Goal: Information Seeking & Learning: Learn about a topic

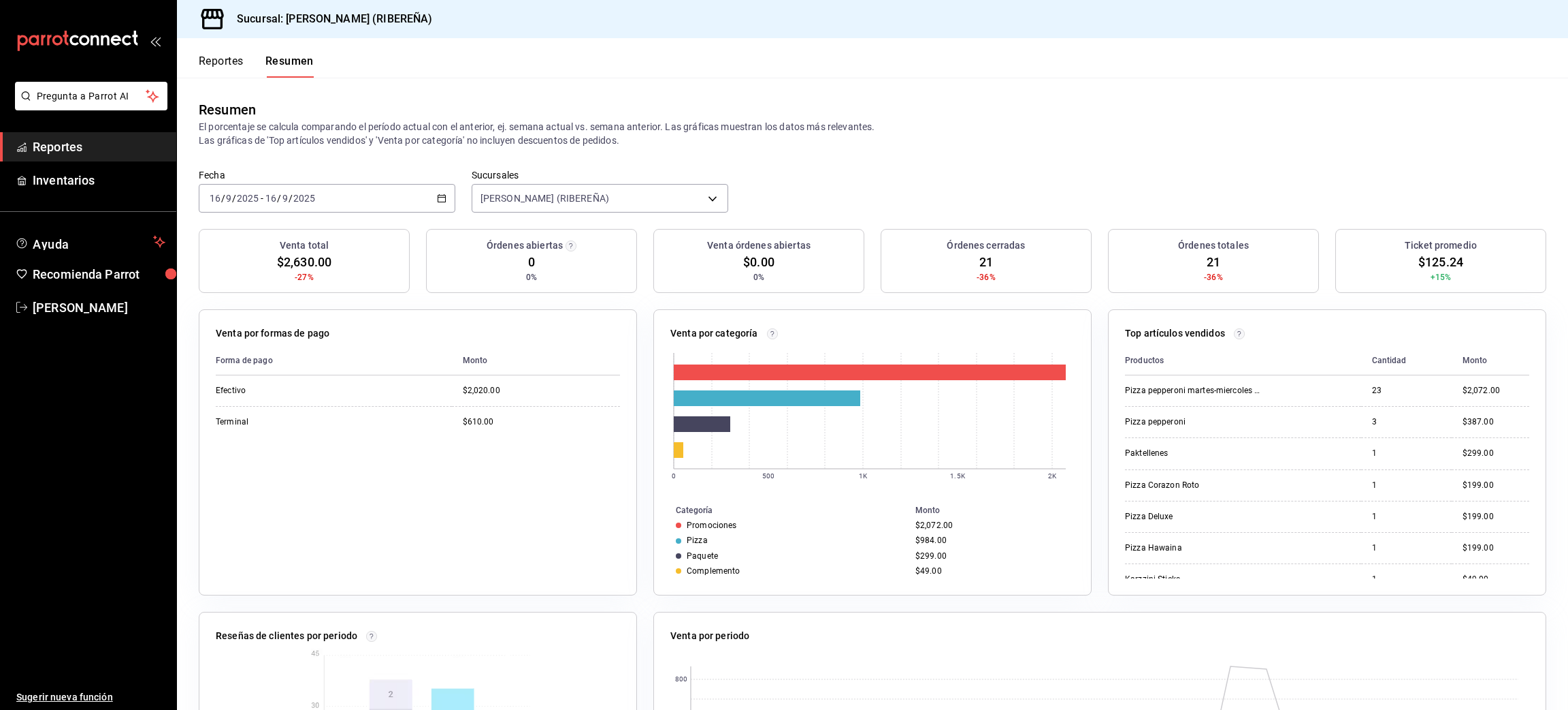
click at [223, 65] on button "Reportes" at bounding box center [221, 66] width 45 height 23
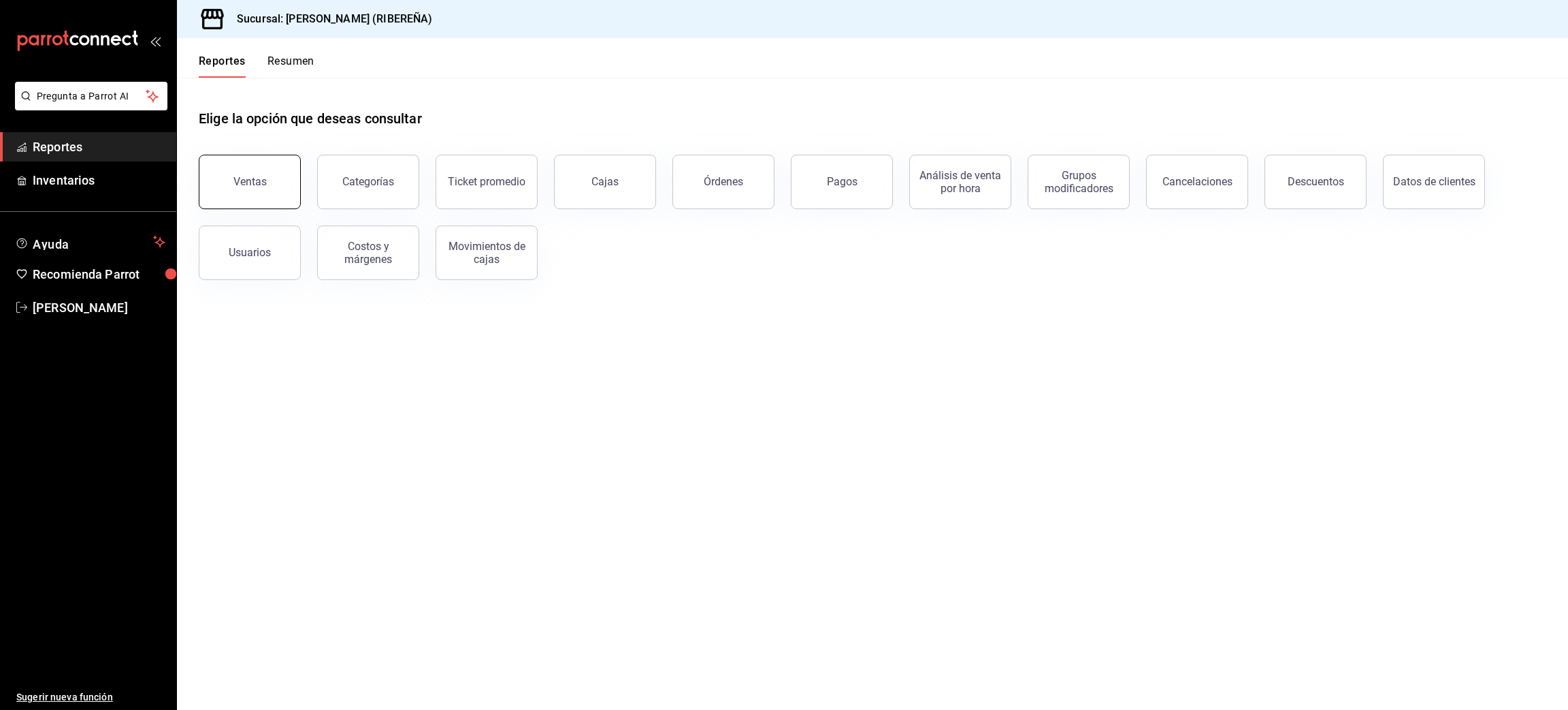
click at [270, 179] on button "Ventas" at bounding box center [249, 181] width 103 height 55
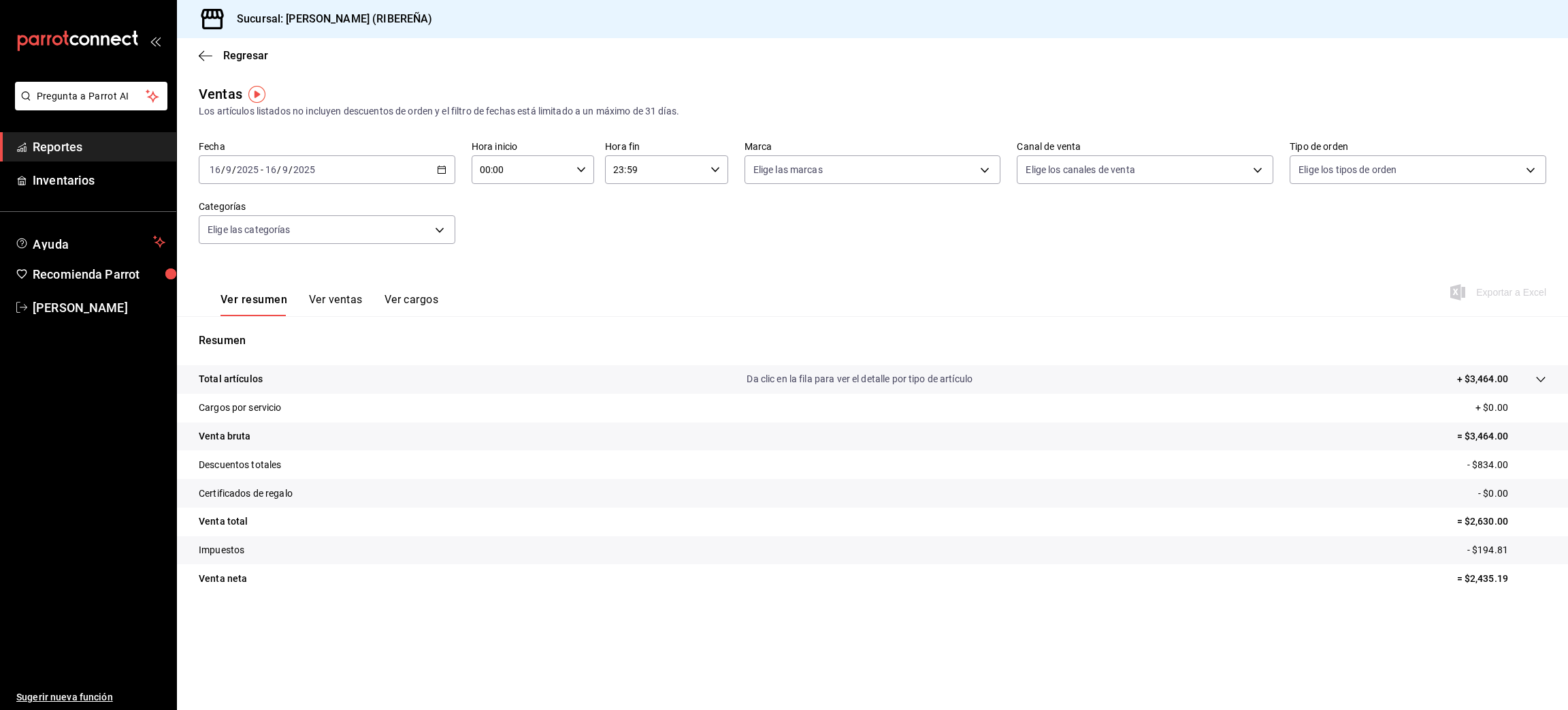
click at [344, 293] on button "Ver ventas" at bounding box center [335, 304] width 54 height 23
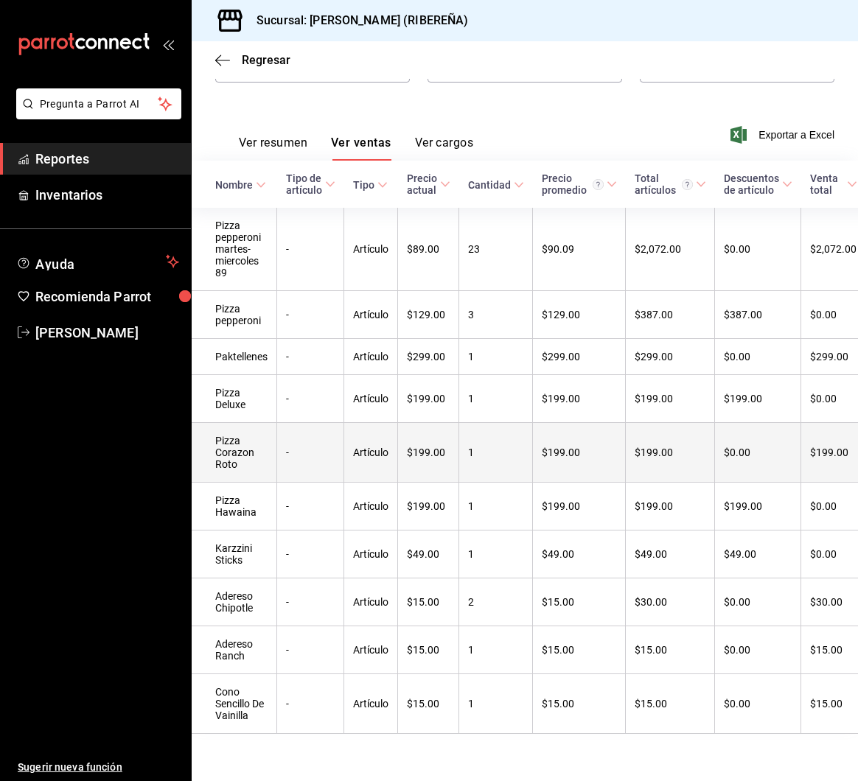
scroll to position [214, 0]
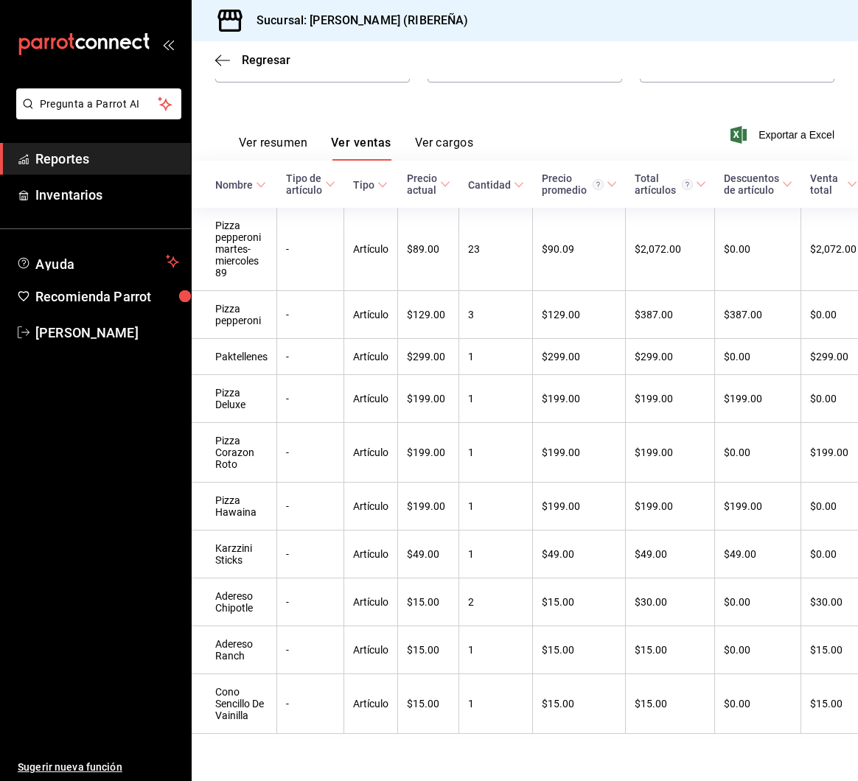
click at [620, 74] on div "Regresar" at bounding box center [525, 60] width 666 height 38
click at [219, 55] on icon "button" at bounding box center [222, 60] width 15 height 13
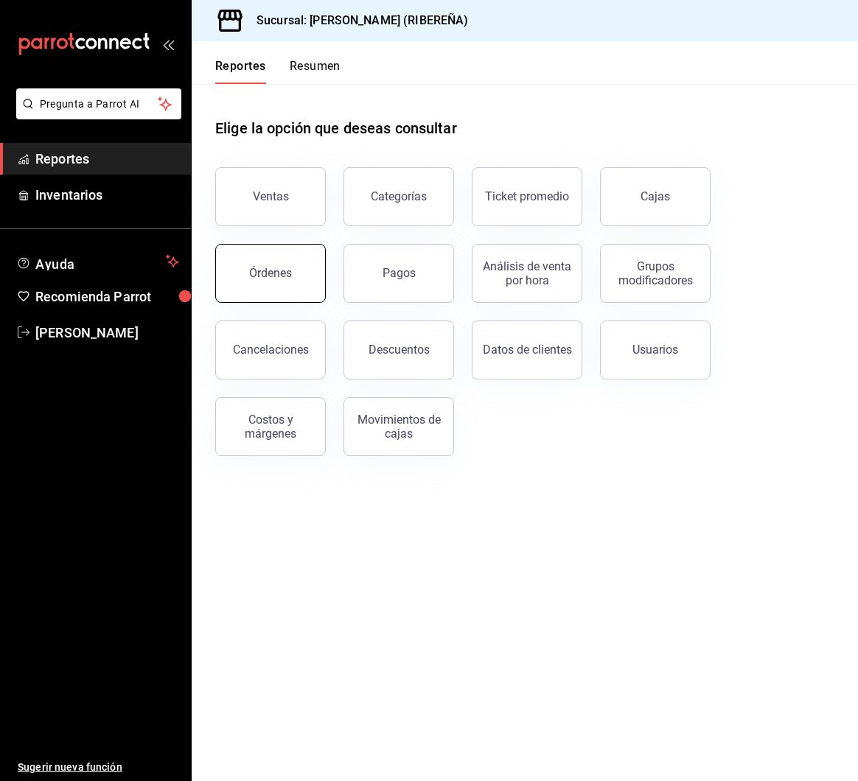
click at [280, 265] on button "Órdenes" at bounding box center [270, 273] width 111 height 59
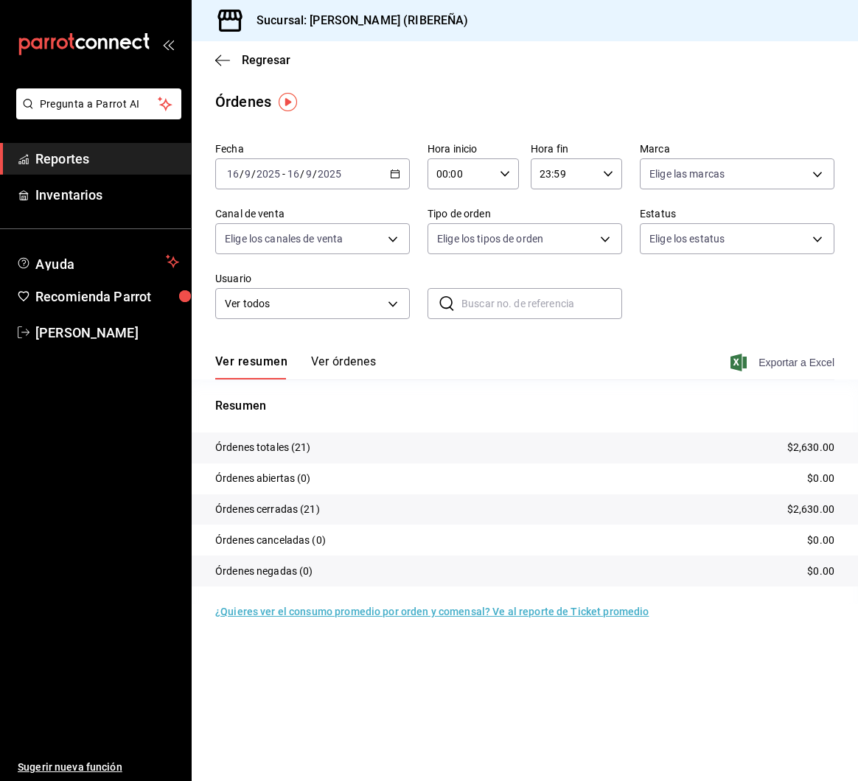
click at [804, 364] on span "Exportar a Excel" at bounding box center [783, 363] width 101 height 18
click at [220, 57] on icon "button" at bounding box center [222, 60] width 15 height 13
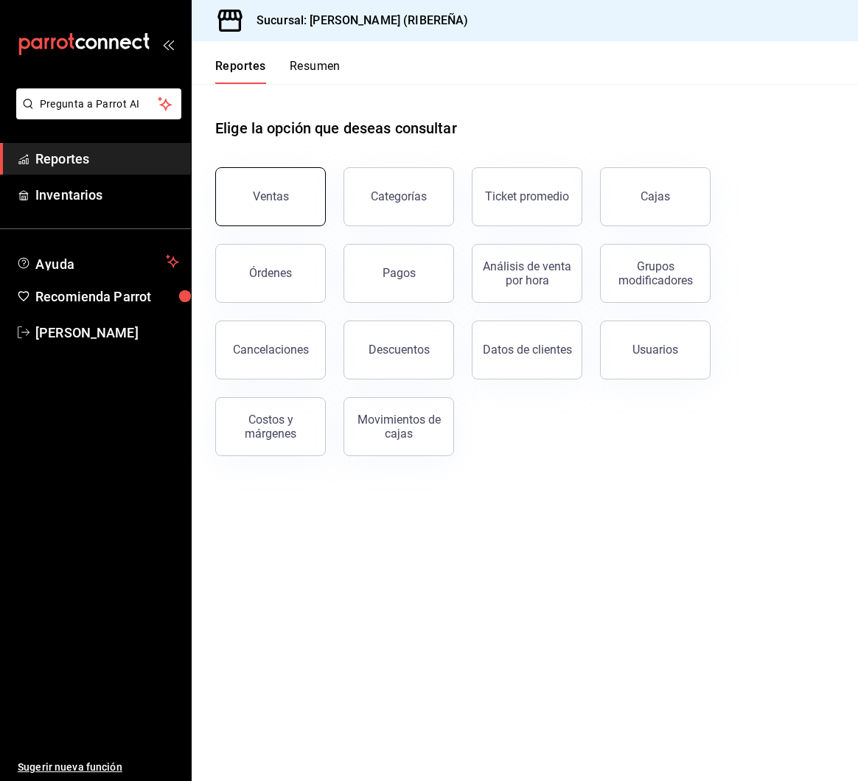
click at [295, 197] on button "Ventas" at bounding box center [270, 196] width 111 height 59
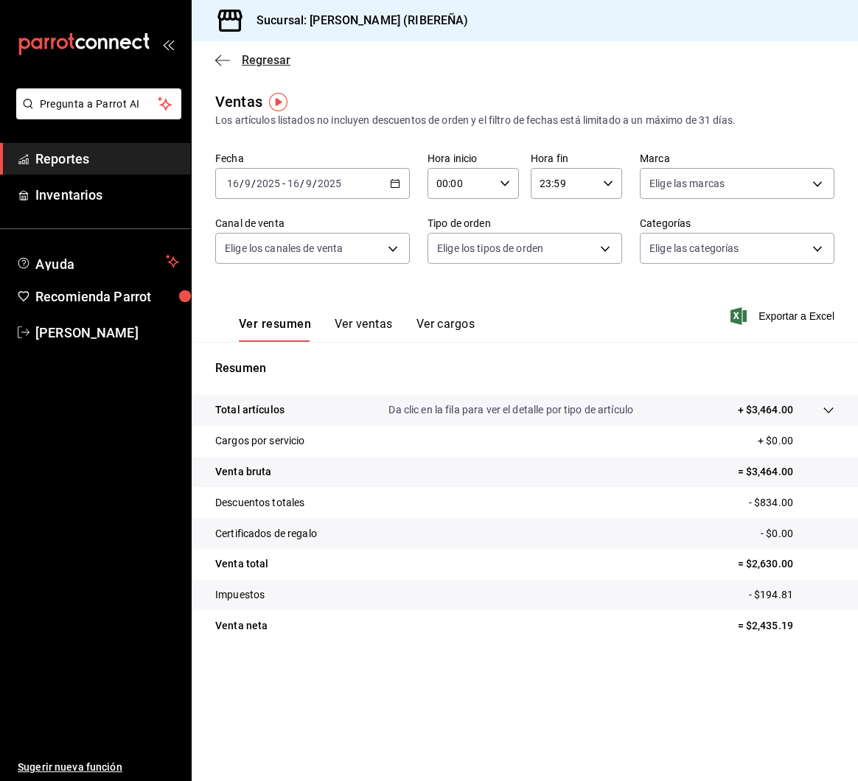
click at [224, 62] on icon "button" at bounding box center [222, 60] width 15 height 13
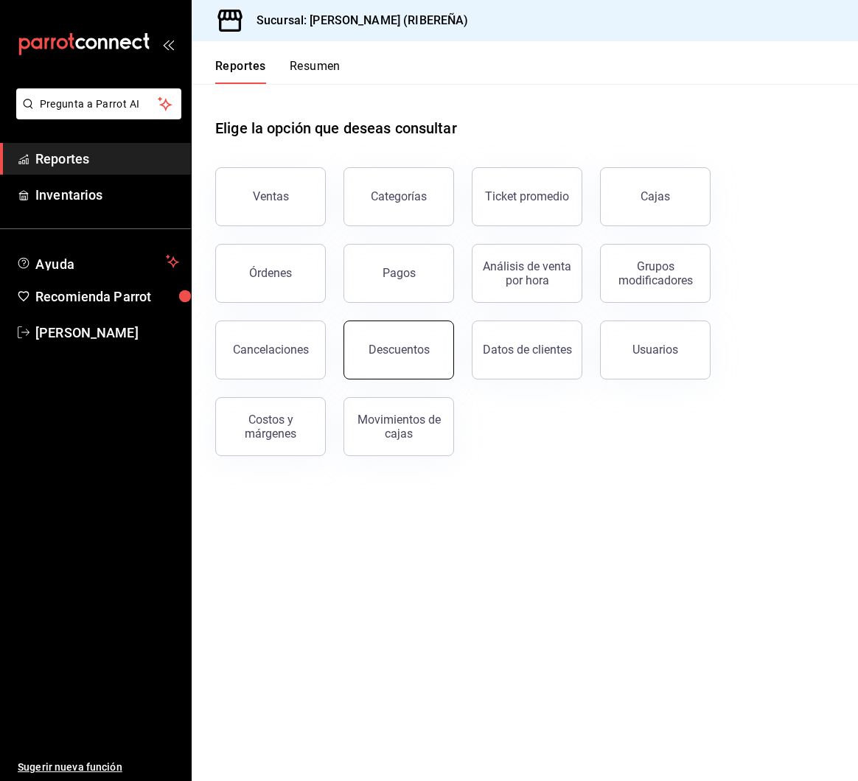
click at [404, 357] on button "Descuentos" at bounding box center [398, 349] width 111 height 59
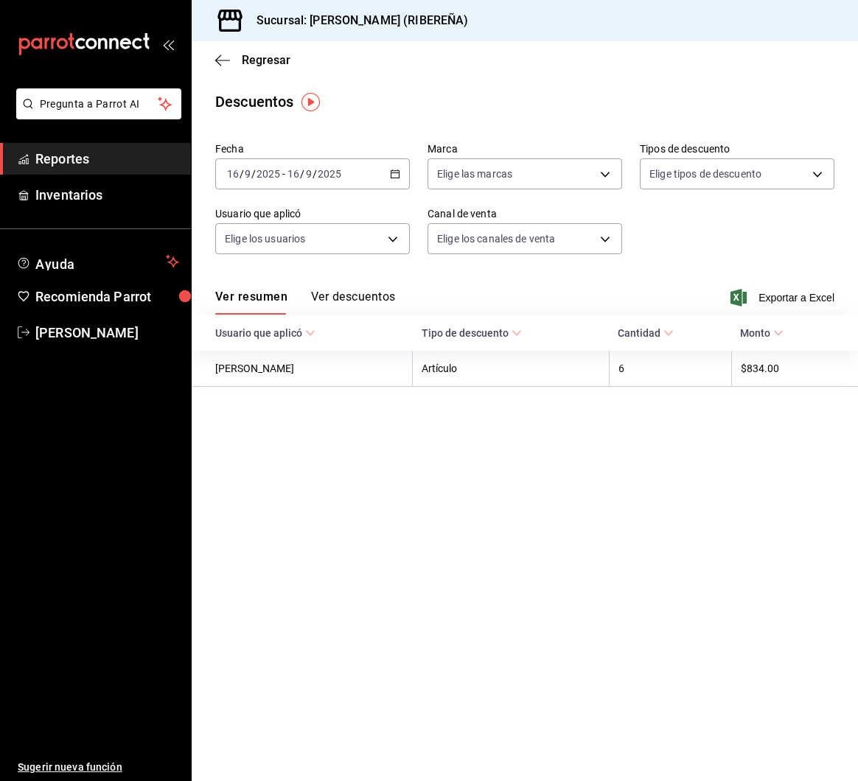
click at [357, 290] on button "Ver descuentos" at bounding box center [353, 302] width 84 height 25
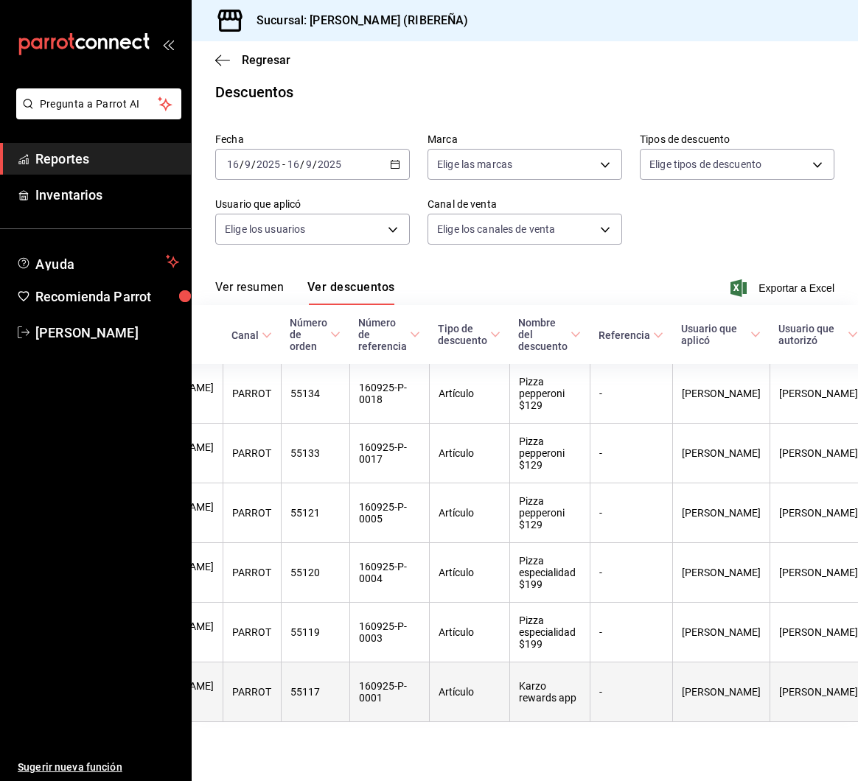
scroll to position [0, 151]
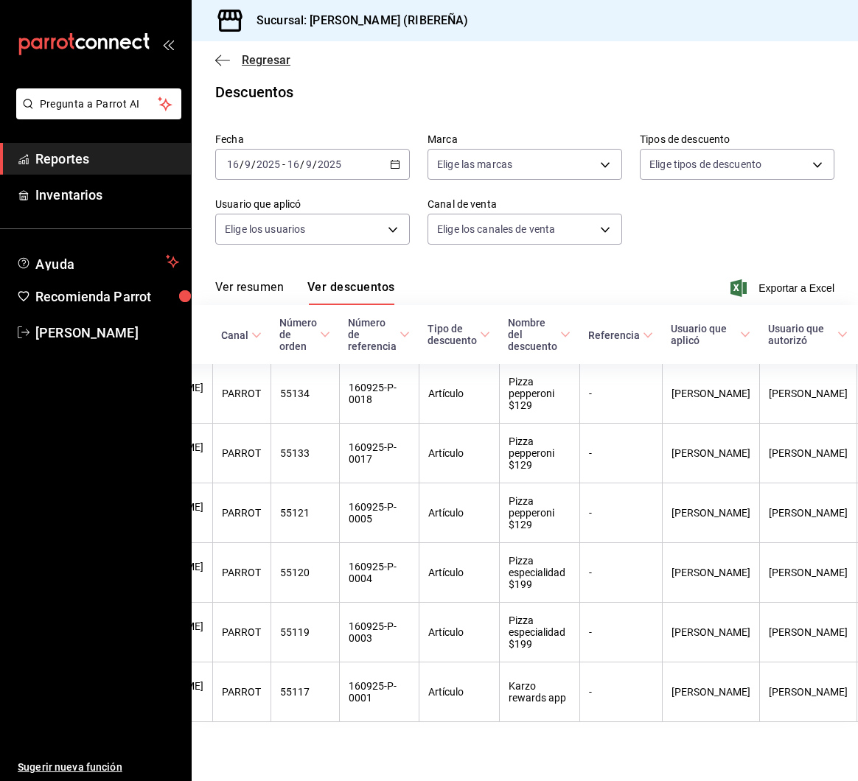
click at [220, 56] on icon "button" at bounding box center [222, 60] width 15 height 13
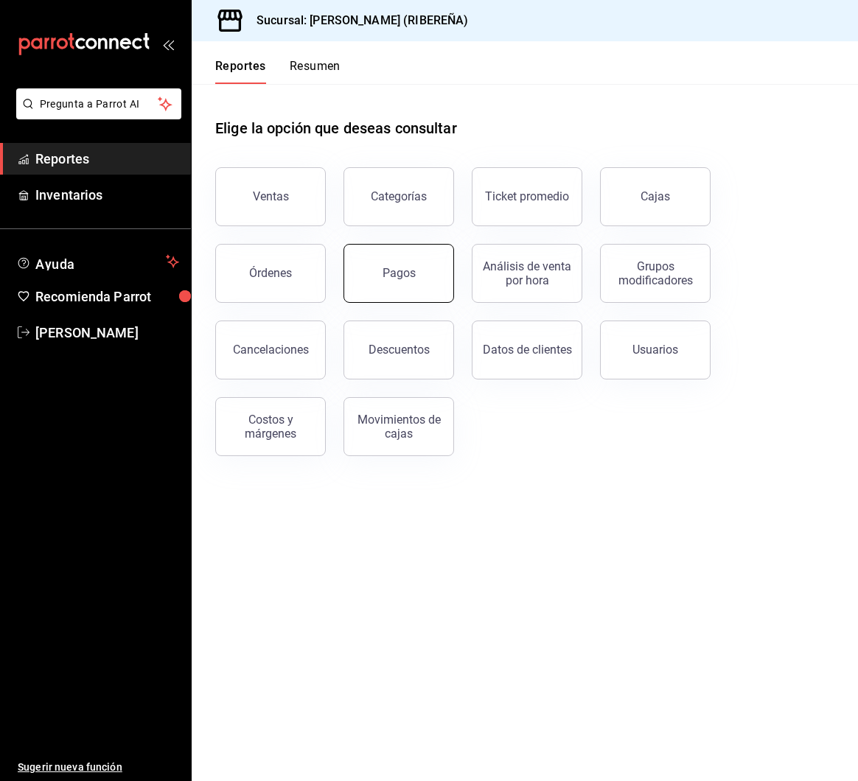
click at [415, 299] on button "Pagos" at bounding box center [398, 273] width 111 height 59
